Goal: Task Accomplishment & Management: Manage account settings

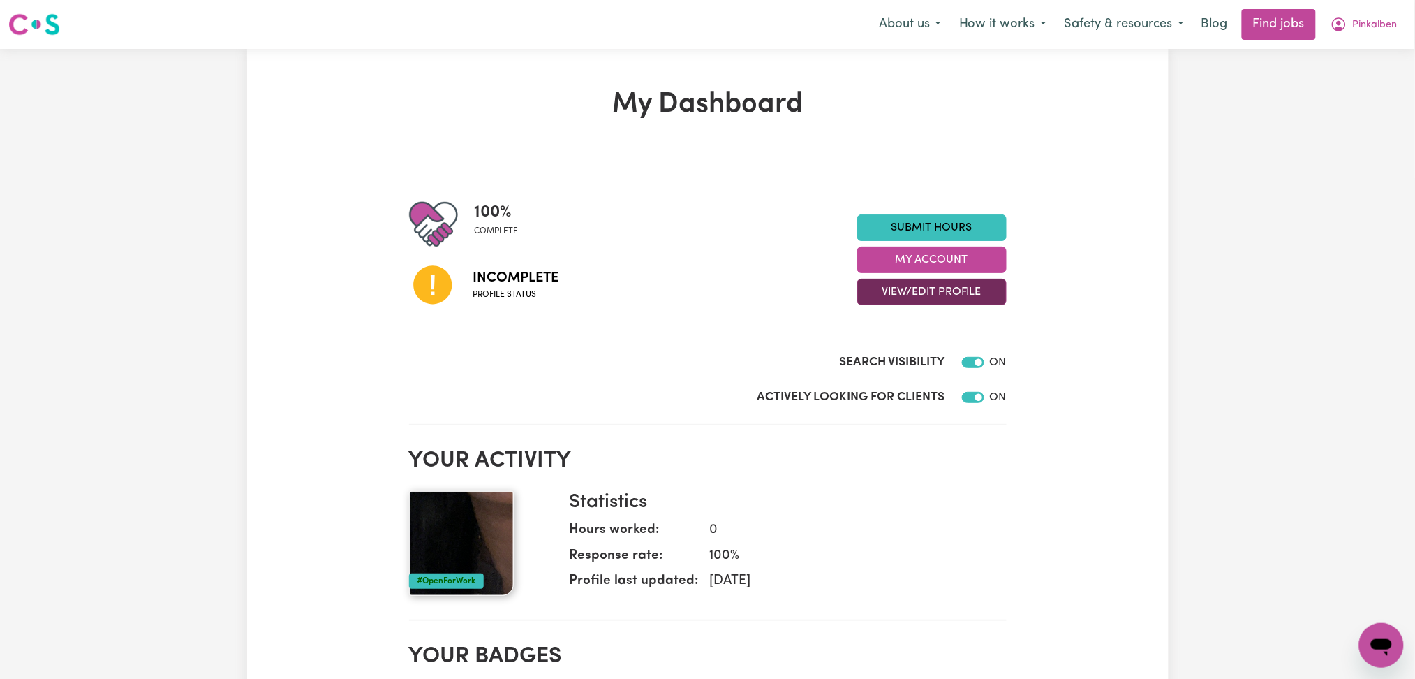
click at [944, 294] on button "View/Edit Profile" at bounding box center [931, 292] width 149 height 27
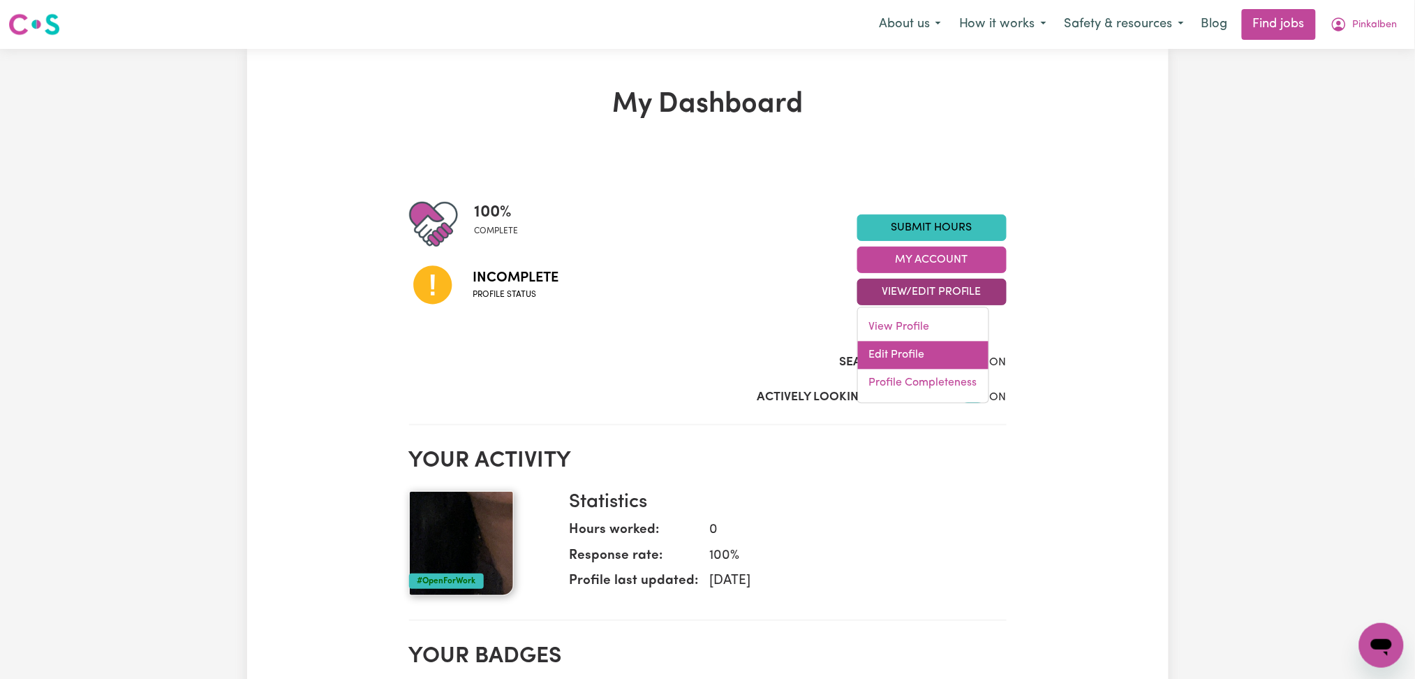
click at [904, 355] on link "Edit Profile" at bounding box center [923, 355] width 131 height 28
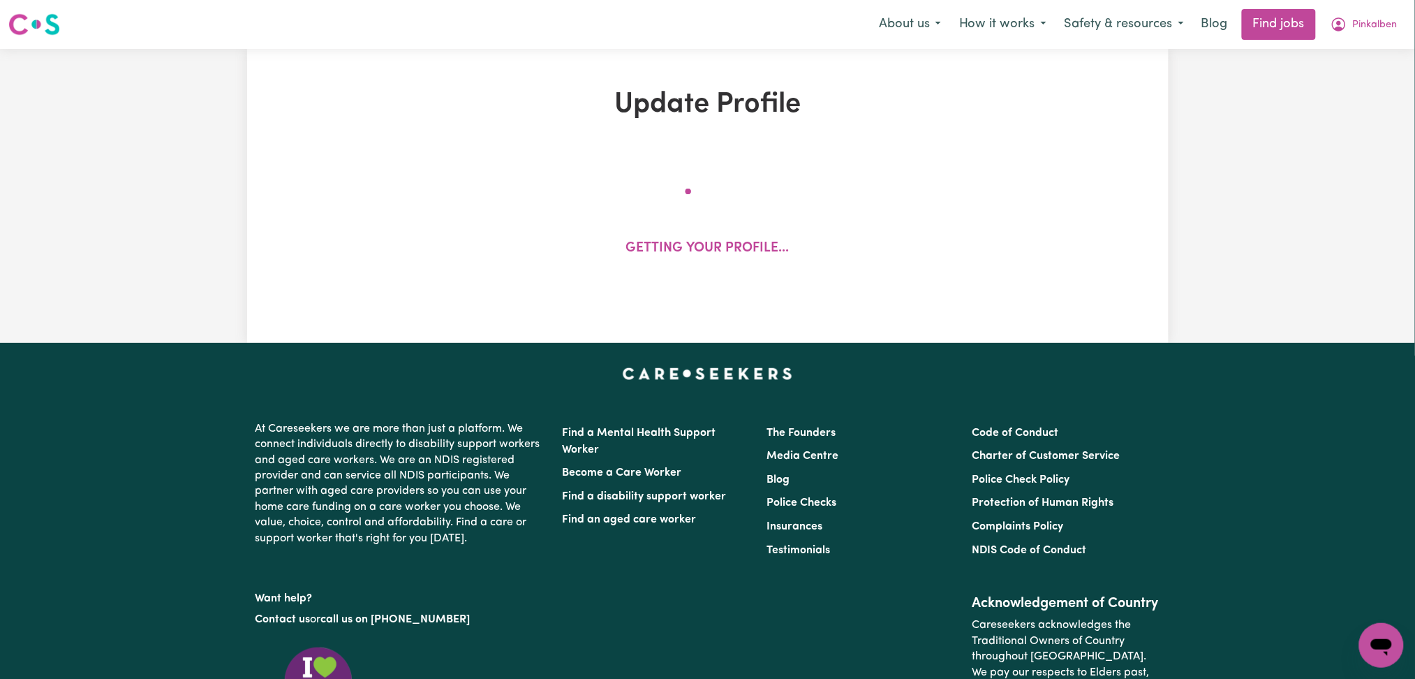
select select "[DEMOGRAPHIC_DATA]"
select select "[DEMOGRAPHIC_DATA] Work Visa"
select select "Studying a healthcare related degree or qualification"
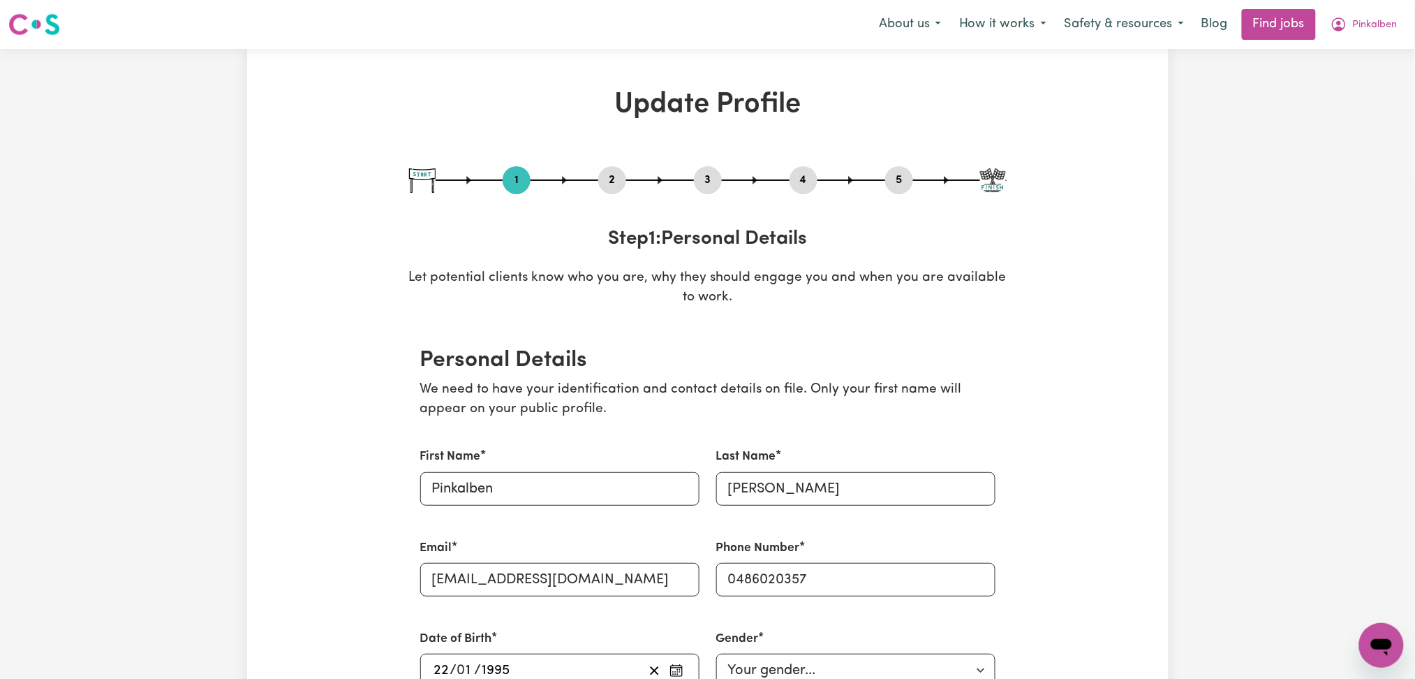
click at [897, 184] on button "5" at bounding box center [899, 180] width 28 height 18
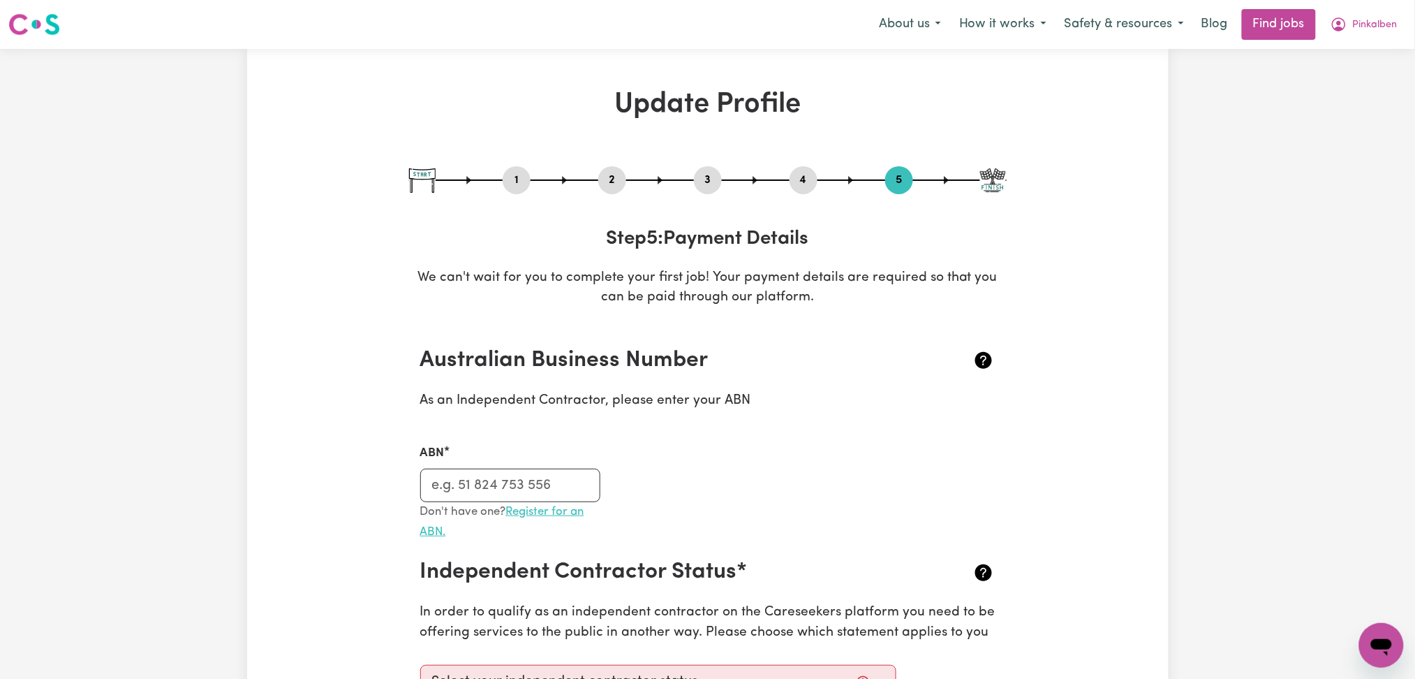
scroll to position [186, 0]
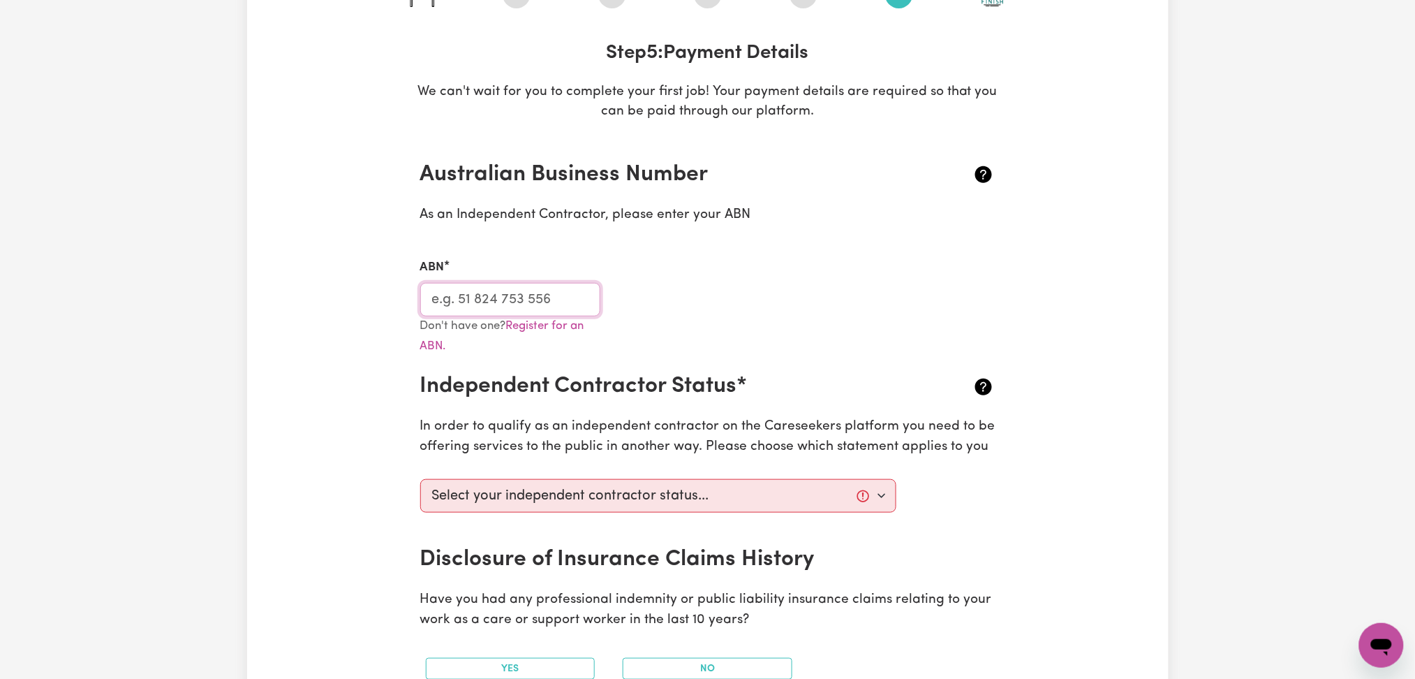
click at [519, 293] on input "ABN" at bounding box center [510, 300] width 181 height 34
click at [509, 294] on input "ABN" at bounding box center [510, 300] width 181 height 34
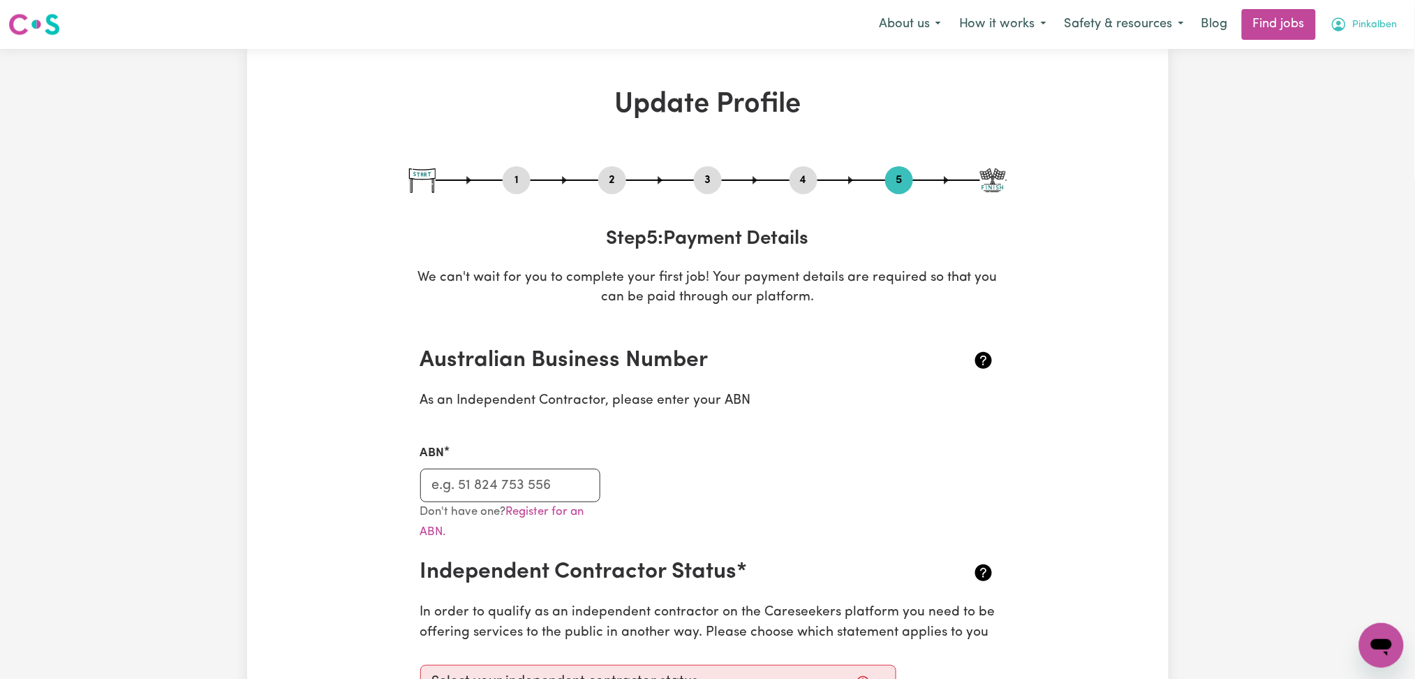
click at [1401, 20] on button "Pinkalben" at bounding box center [1364, 24] width 85 height 29
click at [1331, 103] on link "Logout" at bounding box center [1351, 107] width 110 height 27
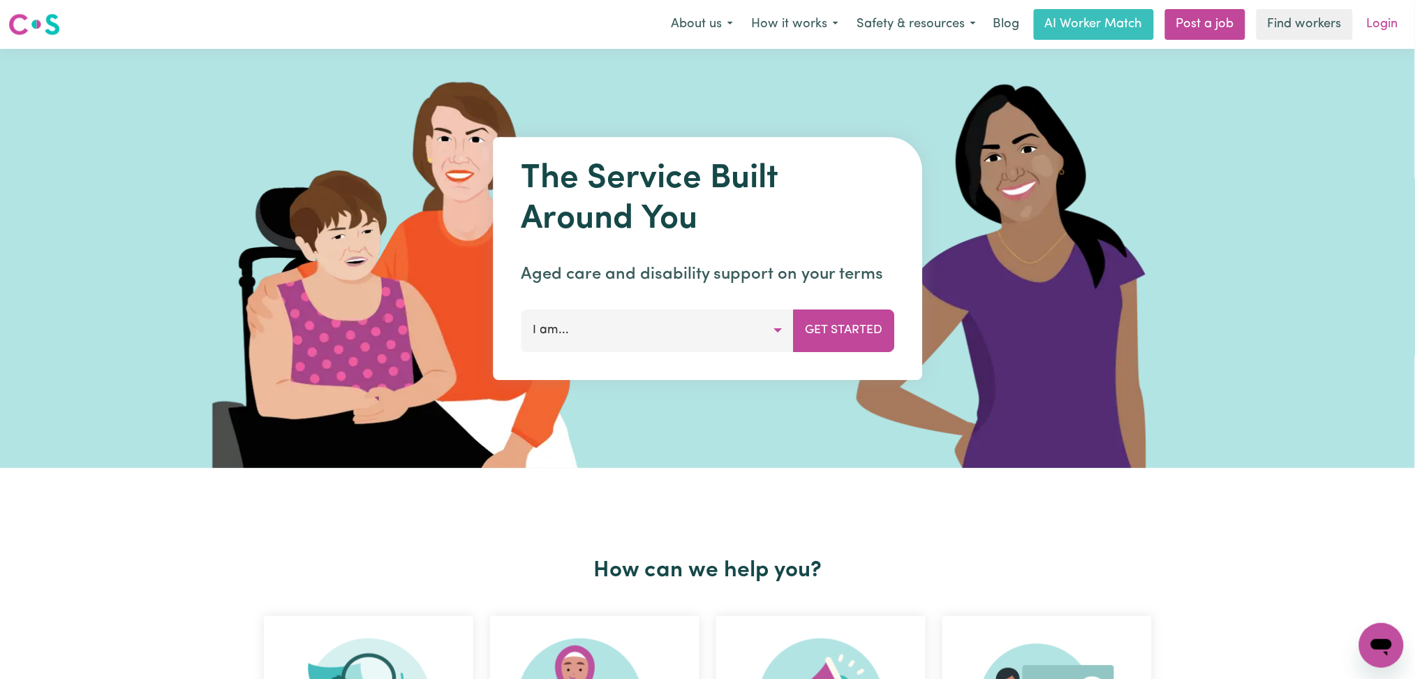
click at [1376, 22] on link "Login" at bounding box center [1383, 24] width 48 height 31
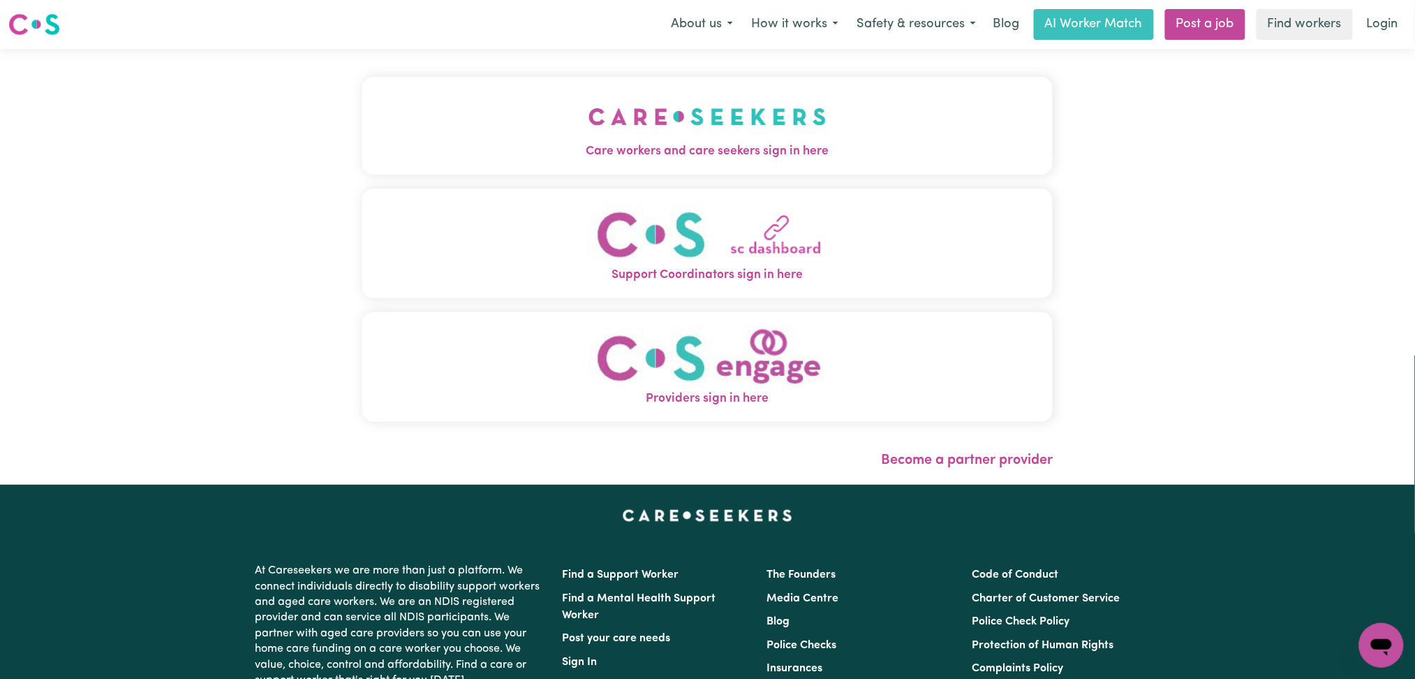
click at [370, 174] on button "Care workers and care seekers sign in here" at bounding box center [707, 126] width 691 height 98
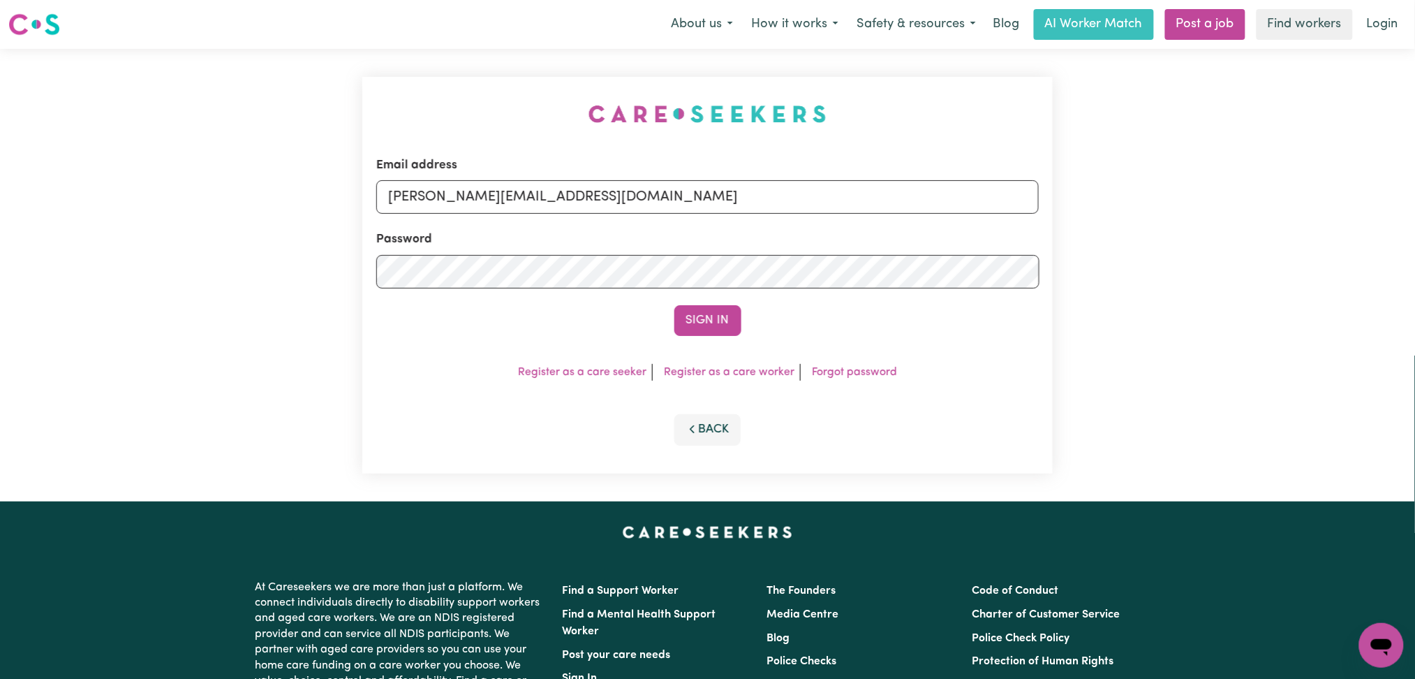
click at [578, 177] on div "Email address [PERSON_NAME][EMAIL_ADDRESS][DOMAIN_NAME]" at bounding box center [707, 184] width 663 height 57
click at [531, 194] on input "[PERSON_NAME][EMAIL_ADDRESS][DOMAIN_NAME]" at bounding box center [707, 197] width 663 height 34
drag, startPoint x: 460, startPoint y: 191, endPoint x: 901, endPoint y: 233, distance: 443.4
click at [901, 233] on form "Email address Superuser~[EMAIL_ADDRESS][DOMAIN_NAME] Password Sign In" at bounding box center [707, 245] width 663 height 179
type input "Superuser~[EMAIL_ADDRESS][DOMAIN_NAME]"
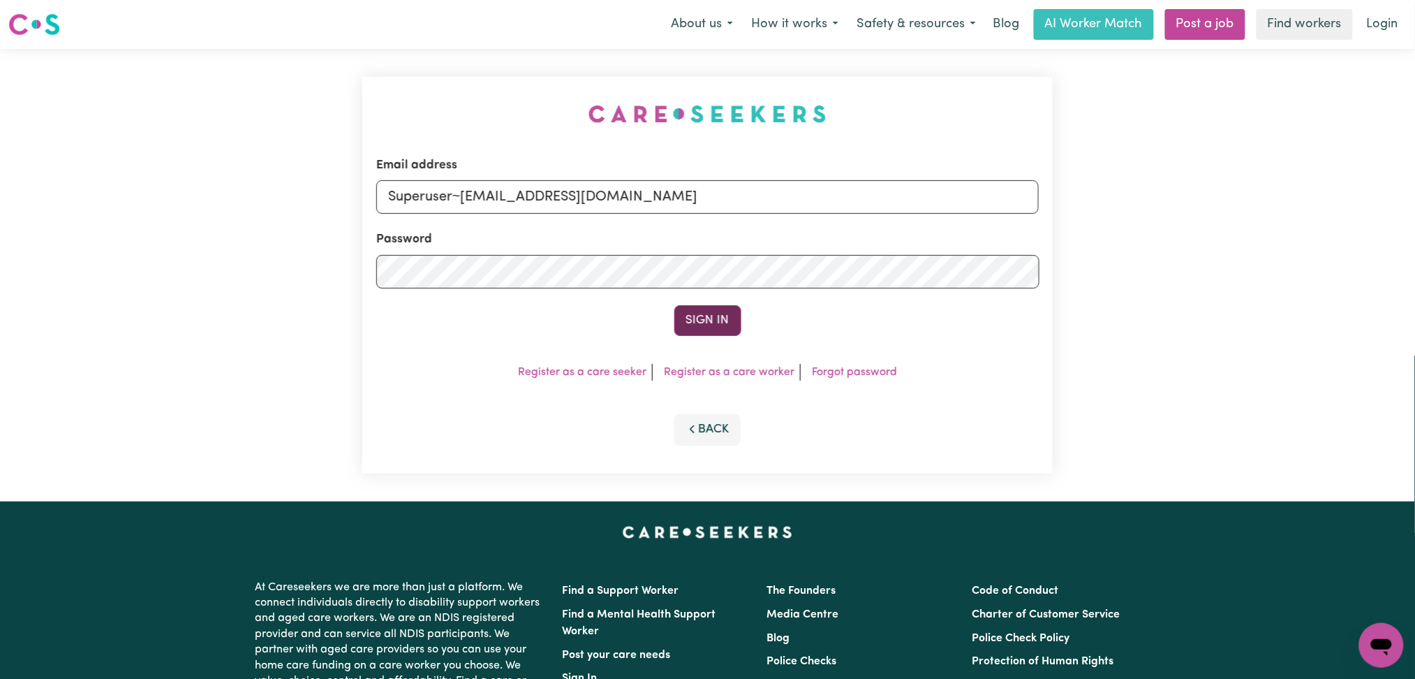
click at [700, 314] on button "Sign In" at bounding box center [708, 320] width 67 height 31
